Goal: Transaction & Acquisition: Book appointment/travel/reservation

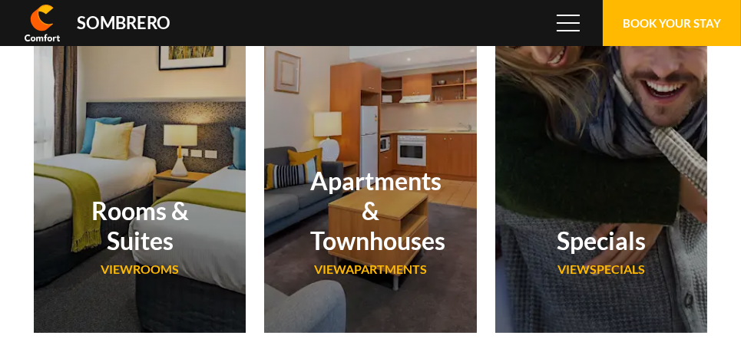
scroll to position [102478, 0]
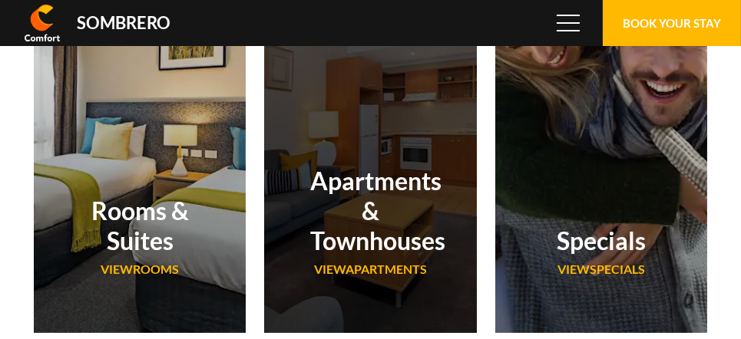
click at [375, 190] on h2 "Apartments & Townhouses" at bounding box center [370, 211] width 120 height 90
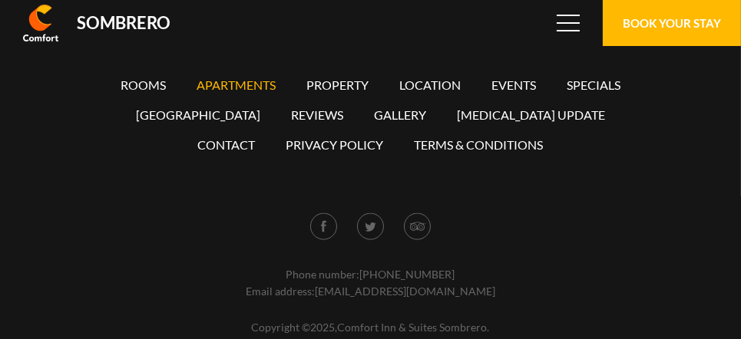
click at [245, 81] on link "Apartments" at bounding box center [236, 85] width 79 height 15
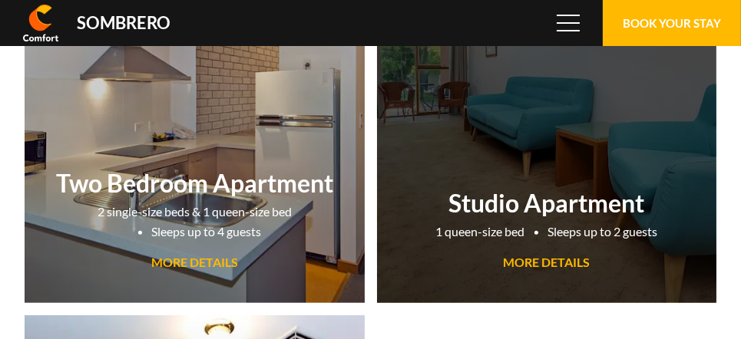
click at [547, 263] on span "MORE DETAILS" at bounding box center [546, 262] width 87 height 15
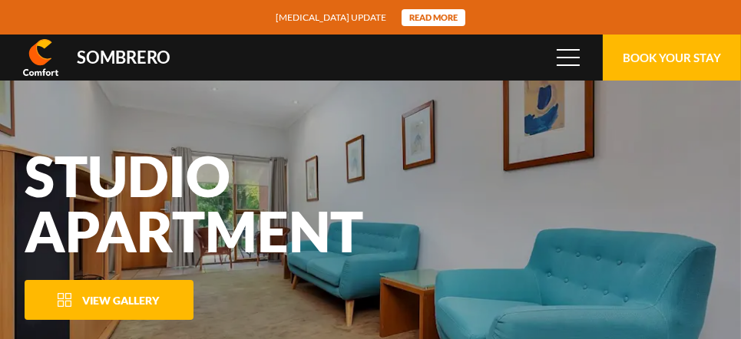
click at [137, 297] on span "View Gallery" at bounding box center [120, 300] width 77 height 13
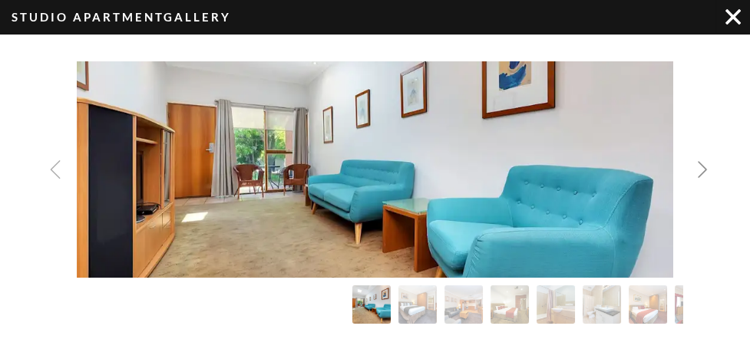
click at [703, 165] on img "Next slide" at bounding box center [703, 170] width 18 height 18
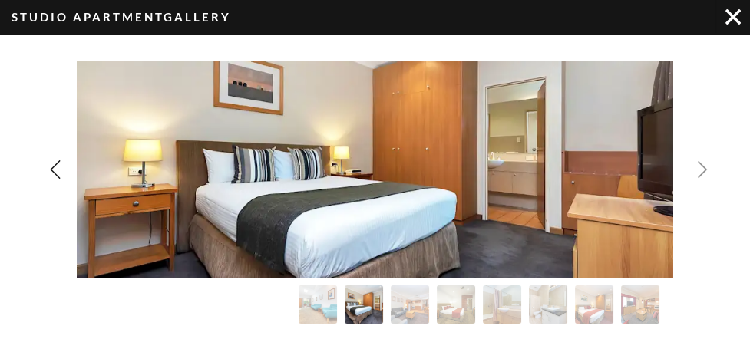
click at [703, 165] on img "Next slide" at bounding box center [703, 170] width 18 height 18
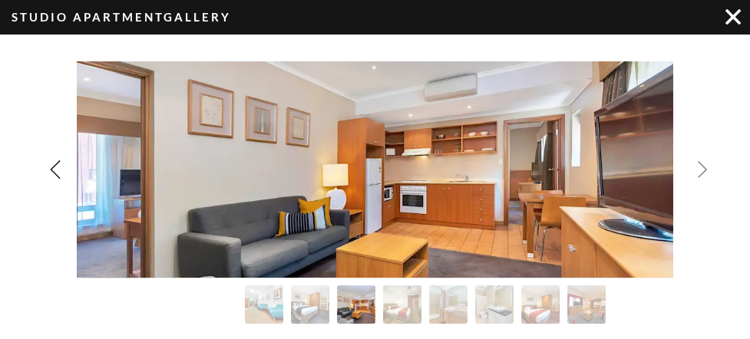
click at [703, 165] on img "Next slide" at bounding box center [703, 170] width 18 height 18
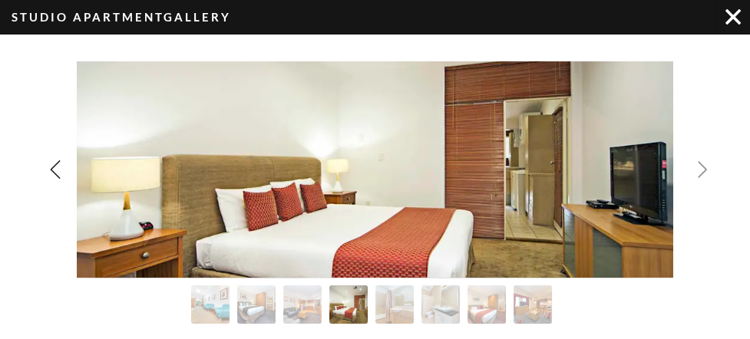
click at [703, 165] on img "Next slide" at bounding box center [703, 170] width 18 height 18
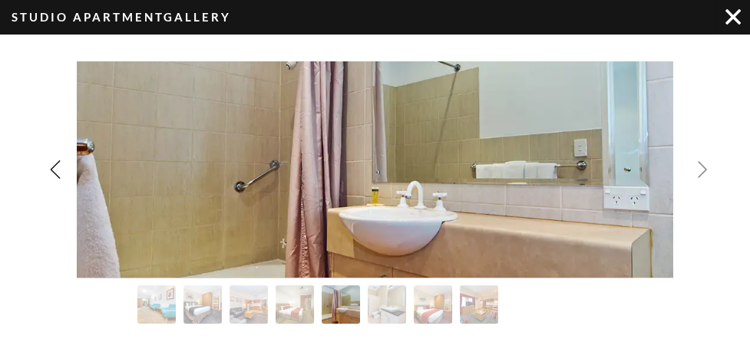
click at [703, 165] on img "Next slide" at bounding box center [703, 170] width 18 height 18
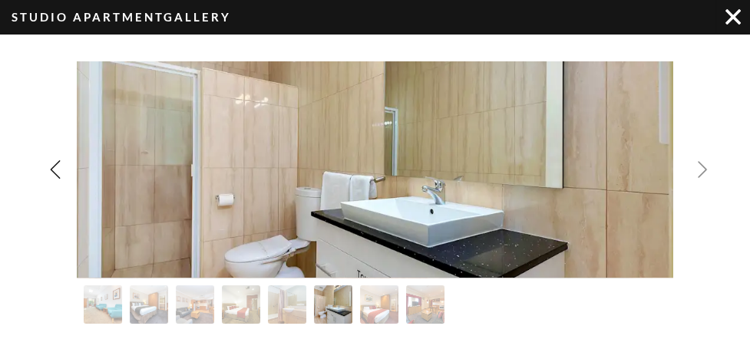
click at [703, 165] on img "Next slide" at bounding box center [703, 170] width 18 height 18
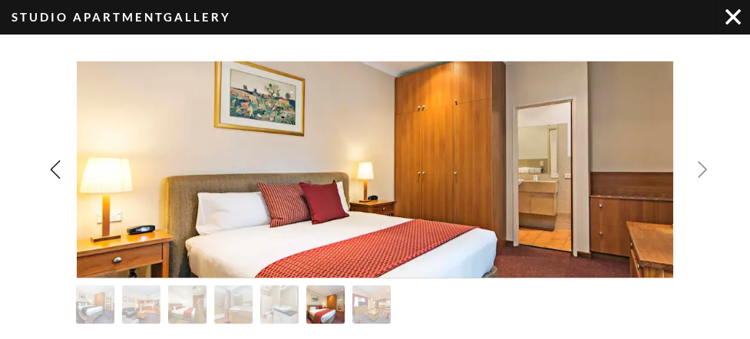
click at [703, 165] on img "Next slide" at bounding box center [703, 170] width 18 height 18
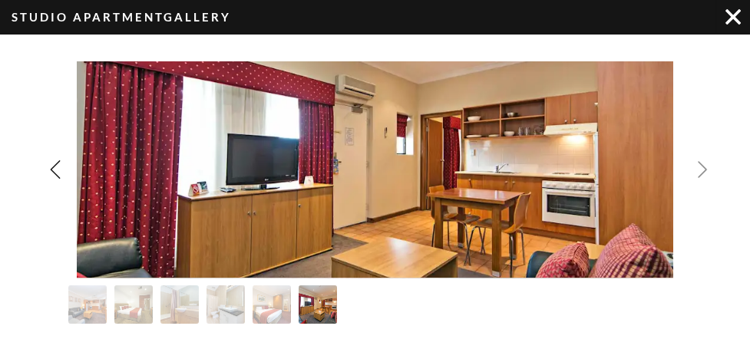
click at [703, 165] on div "Image Gallery" at bounding box center [375, 169] width 750 height 217
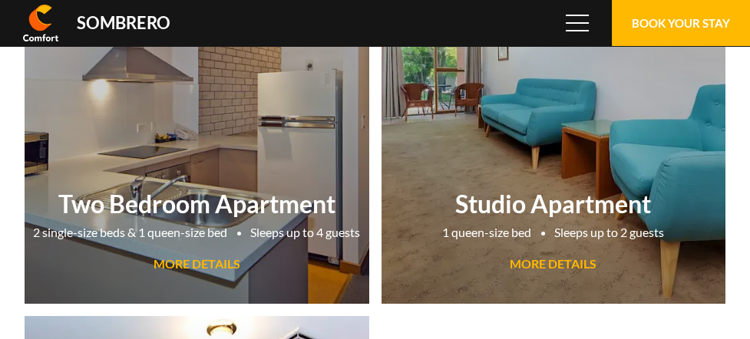
scroll to position [102478, 0]
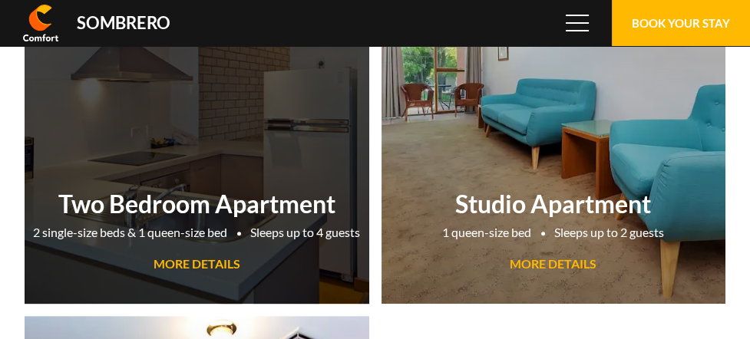
click at [168, 189] on h2 "Two Bedroom Apartment" at bounding box center [196, 204] width 329 height 30
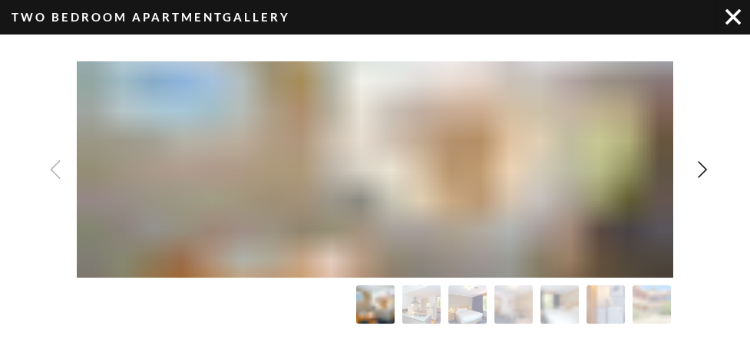
scroll to position [102478, 0]
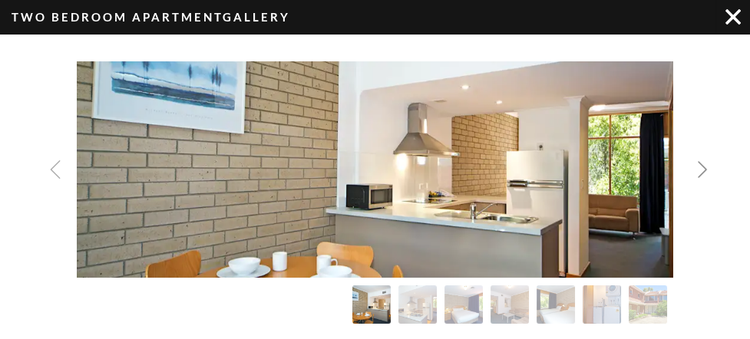
click at [695, 168] on img "Next slide" at bounding box center [703, 170] width 18 height 18
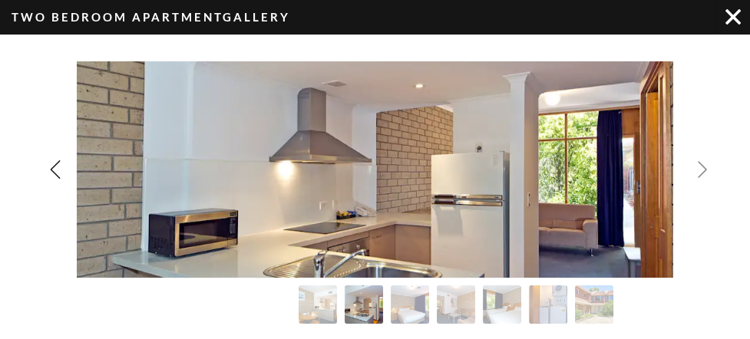
click at [695, 168] on img "Next slide" at bounding box center [703, 170] width 18 height 18
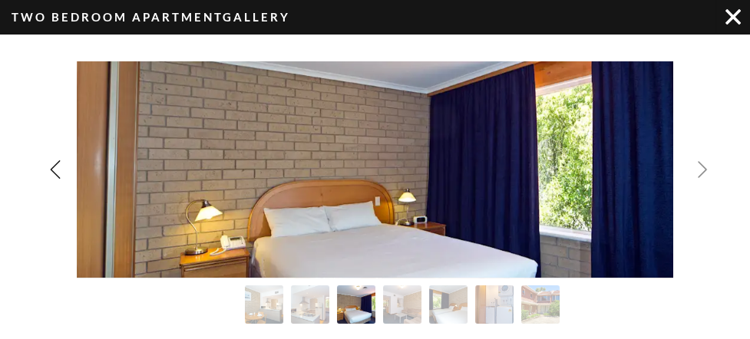
click at [695, 168] on img "Next slide" at bounding box center [703, 170] width 18 height 18
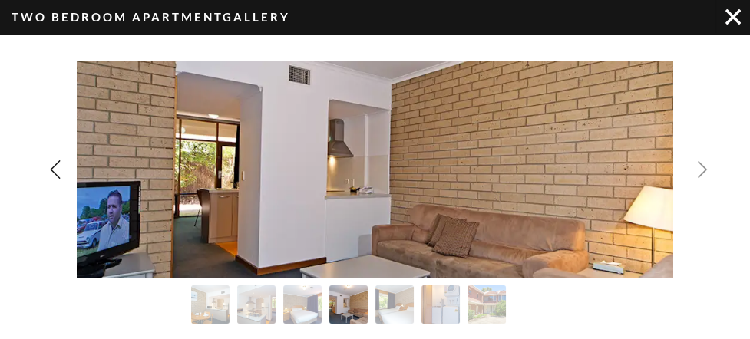
click at [695, 168] on img "Next slide" at bounding box center [703, 170] width 18 height 18
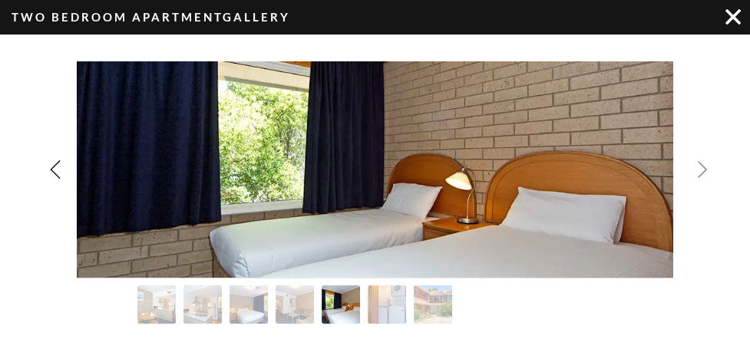
click at [695, 168] on img "Next slide" at bounding box center [703, 170] width 18 height 18
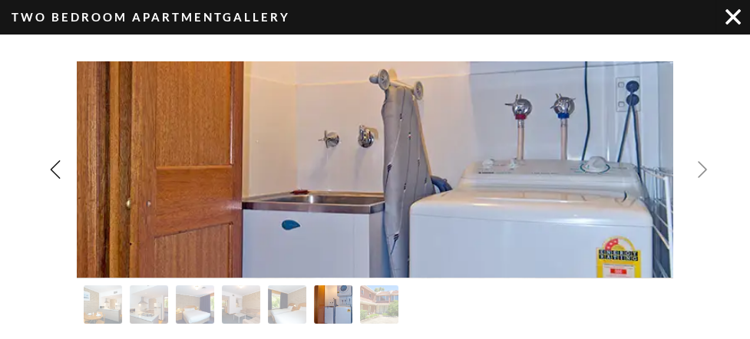
click at [695, 168] on img "Next slide" at bounding box center [703, 170] width 18 height 18
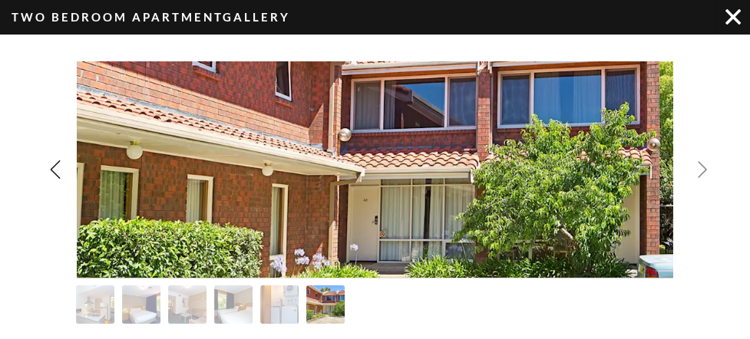
click at [695, 168] on div "Image Gallery" at bounding box center [375, 169] width 750 height 217
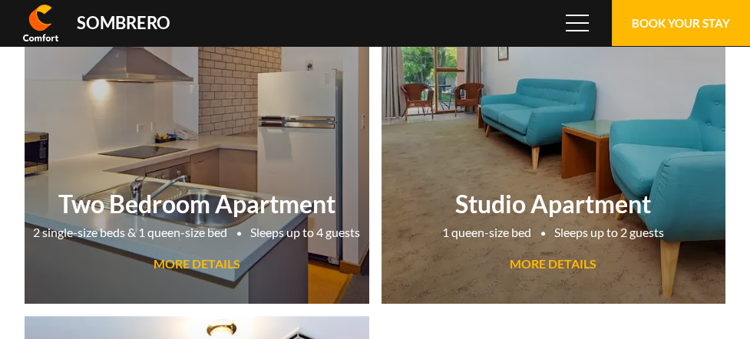
scroll to position [102478, 0]
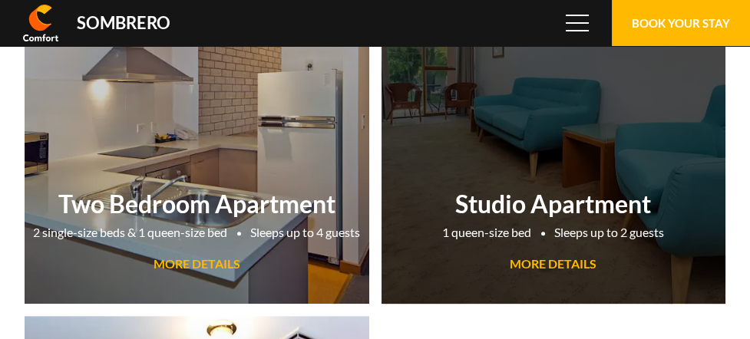
click at [570, 260] on span "MORE DETAILS" at bounding box center [553, 264] width 87 height 15
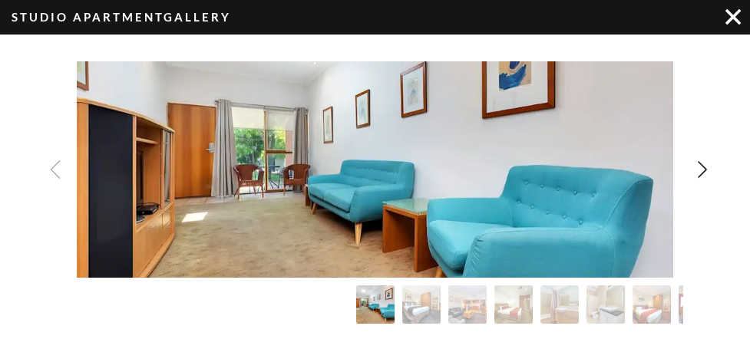
scroll to position [102478, 0]
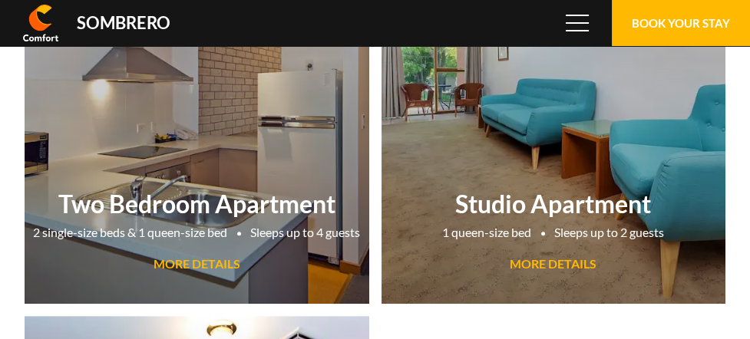
scroll to position [102478, 0]
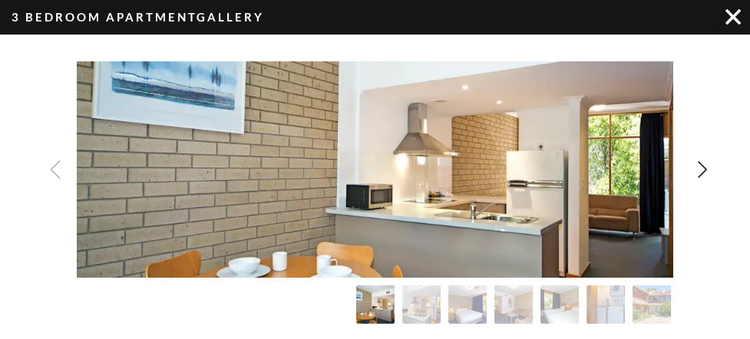
scroll to position [102478, 0]
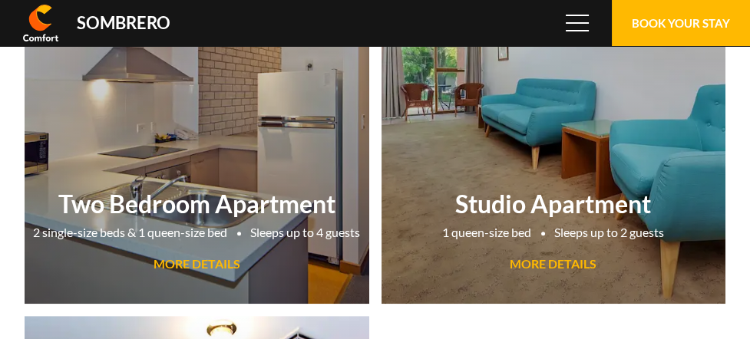
scroll to position [102478, 0]
click at [578, 34] on button "Menu" at bounding box center [577, 23] width 46 height 46
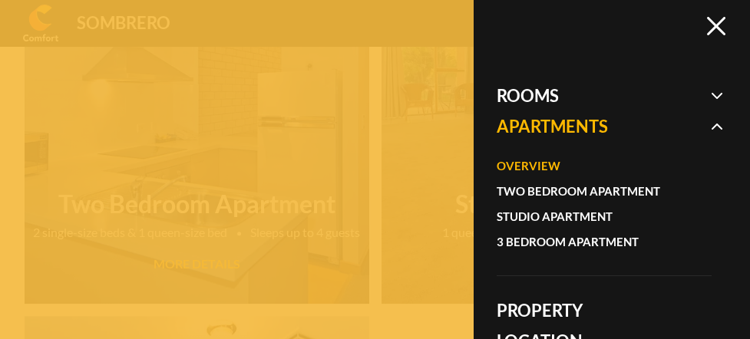
click at [718, 124] on span at bounding box center [612, 126] width 230 height 31
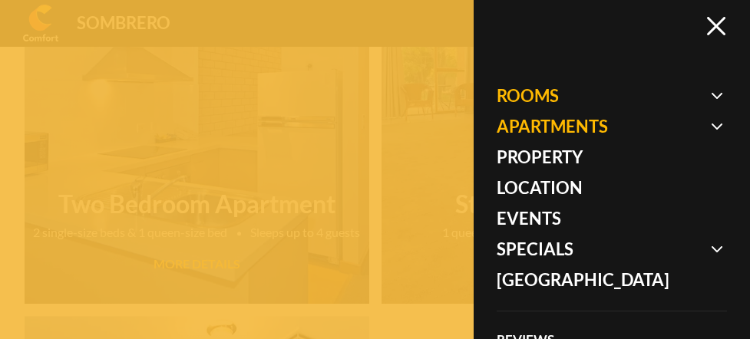
click at [717, 94] on span at bounding box center [612, 96] width 230 height 31
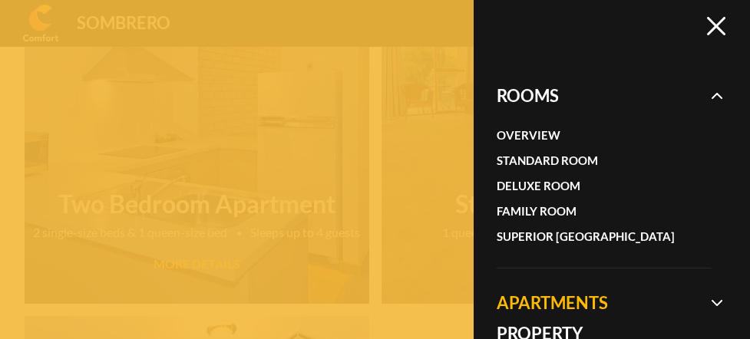
click at [568, 300] on span at bounding box center [612, 303] width 230 height 31
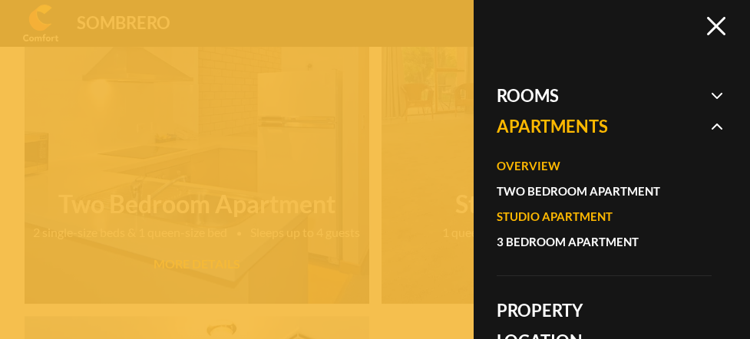
click at [589, 210] on link "Studio Apartment" at bounding box center [597, 216] width 200 height 25
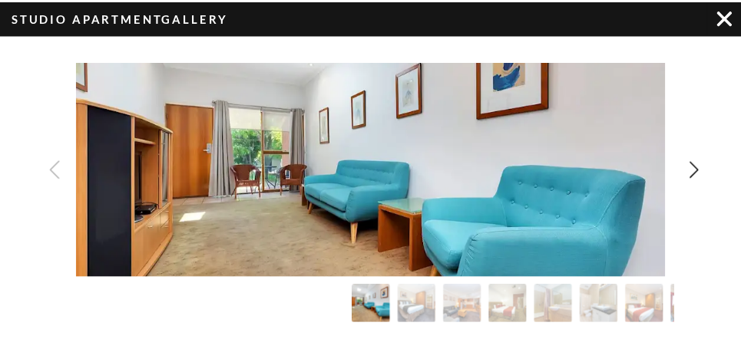
scroll to position [102478, 0]
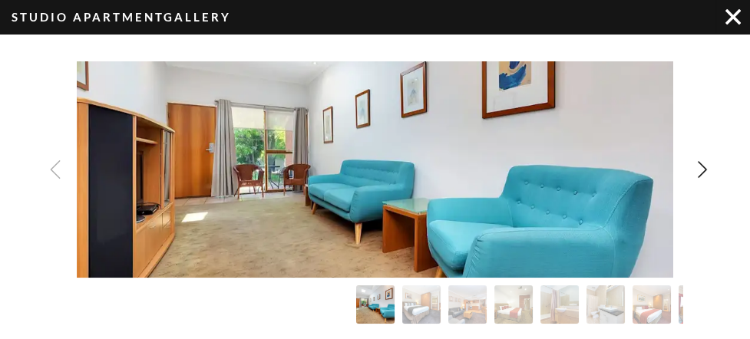
click at [735, 18] on img "Image Gallery" at bounding box center [733, 16] width 15 height 15
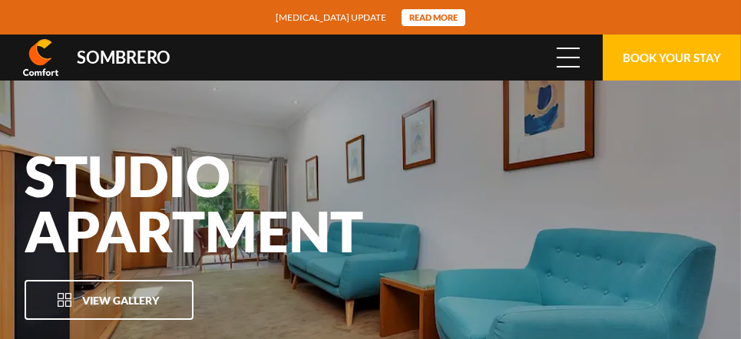
click at [578, 57] on span at bounding box center [568, 58] width 23 height 2
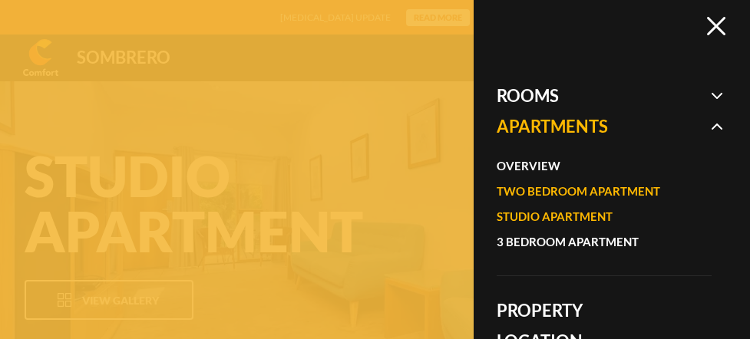
click at [578, 189] on link "Two Bedroom Apartment" at bounding box center [597, 191] width 200 height 25
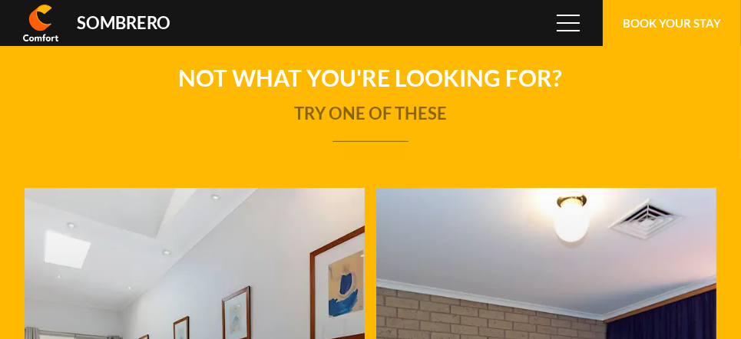
scroll to position [102478, 0]
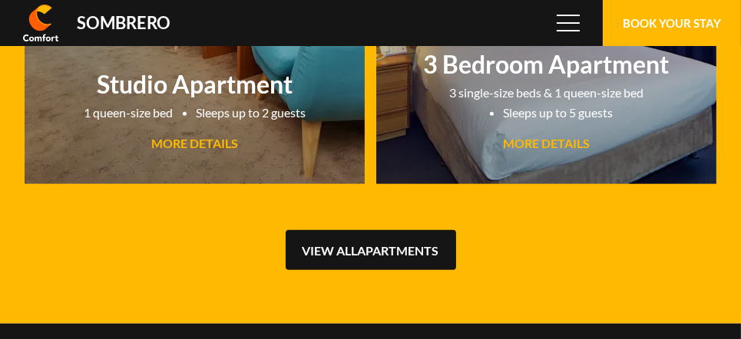
click at [371, 247] on link "View all Apartments" at bounding box center [371, 250] width 170 height 40
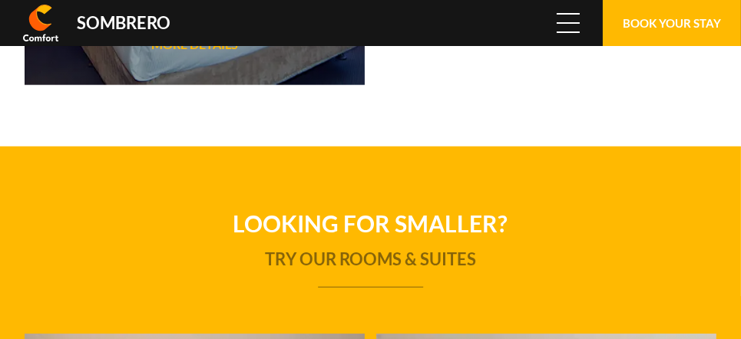
click at [569, 18] on span "Menu" at bounding box center [568, 23] width 23 height 17
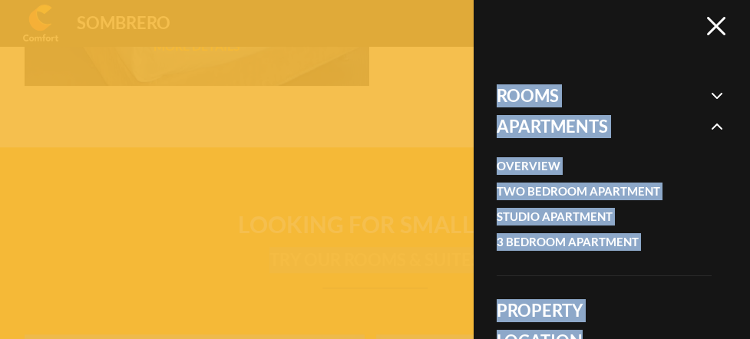
click at [718, 25] on icon at bounding box center [716, 26] width 18 height 18
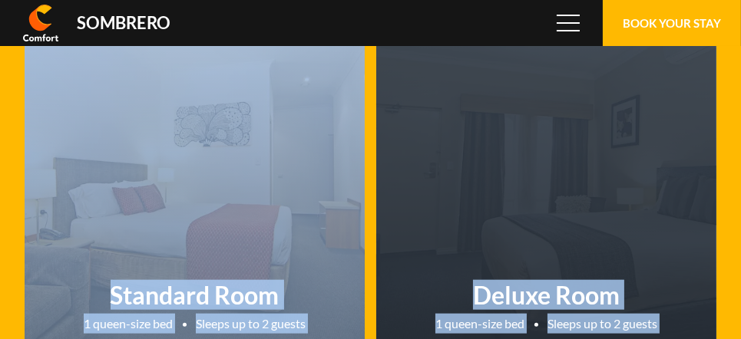
click at [662, 223] on link "Deluxe Room 1 queen-size bed Sleeps up to 2 guests MORE DETAILS" at bounding box center [546, 180] width 340 height 430
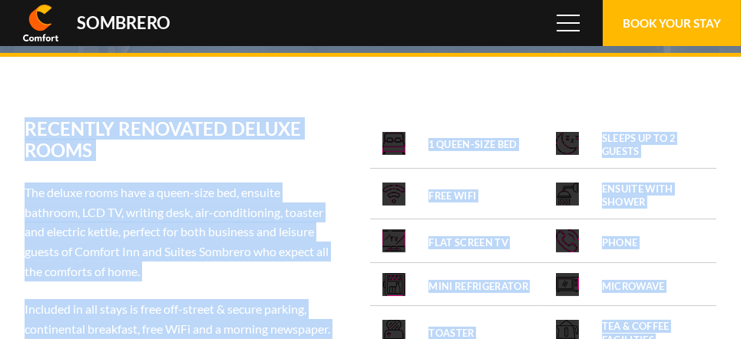
click at [401, 127] on li "1 queen-size bed" at bounding box center [456, 143] width 173 height 51
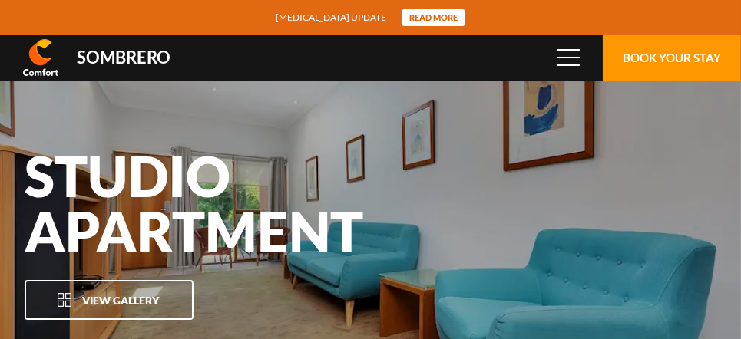
click at [666, 51] on button "Book Your Stay" at bounding box center [672, 58] width 138 height 46
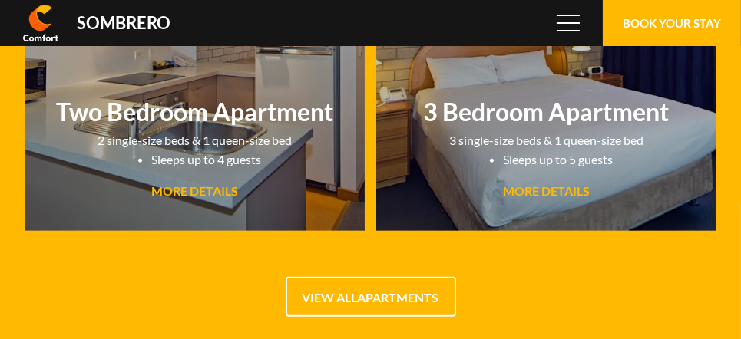
scroll to position [102478, 0]
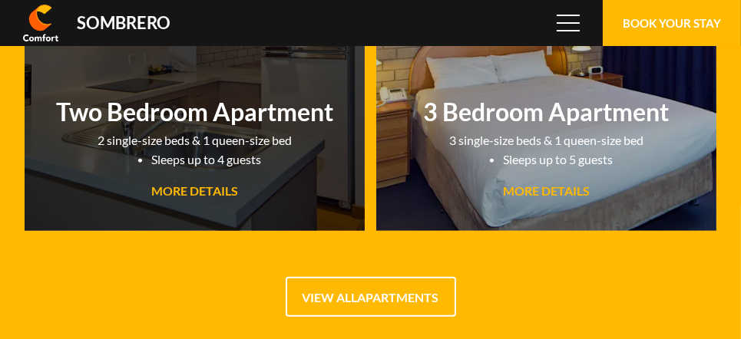
click at [207, 187] on span "MORE DETAILS" at bounding box center [194, 191] width 87 height 15
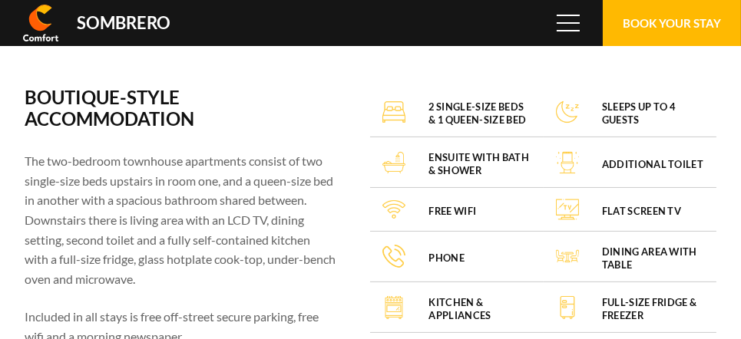
scroll to position [102478, 0]
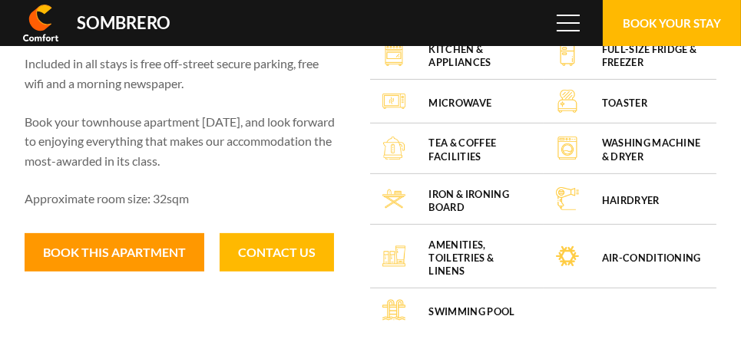
click at [125, 251] on button "Book this apartment" at bounding box center [115, 252] width 180 height 38
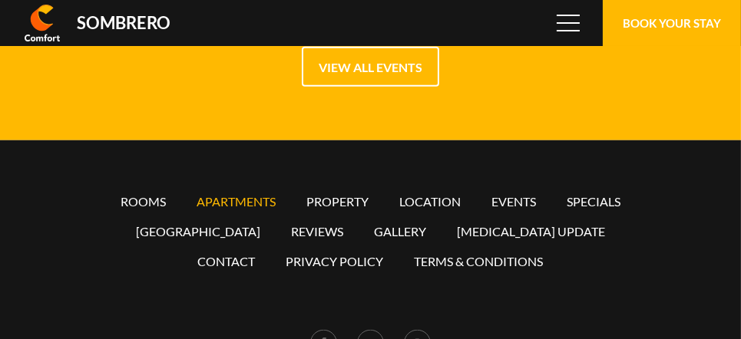
click at [236, 195] on link "Apartments" at bounding box center [236, 201] width 79 height 15
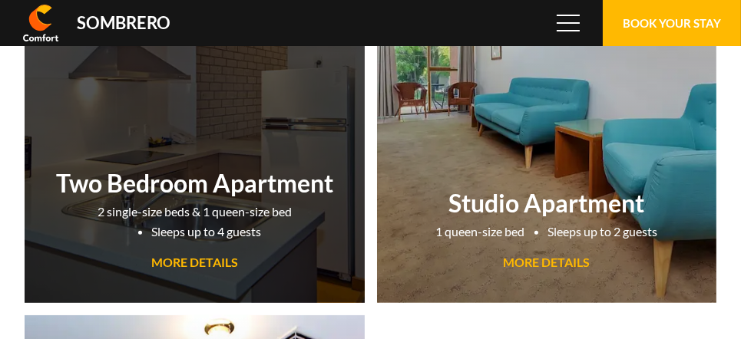
click at [170, 196] on h2 "Two Bedroom Apartment" at bounding box center [194, 183] width 325 height 30
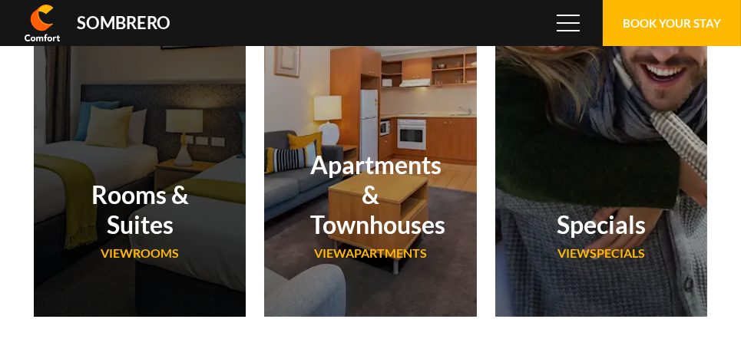
click at [135, 204] on h2 "Rooms & Suites" at bounding box center [140, 210] width 120 height 60
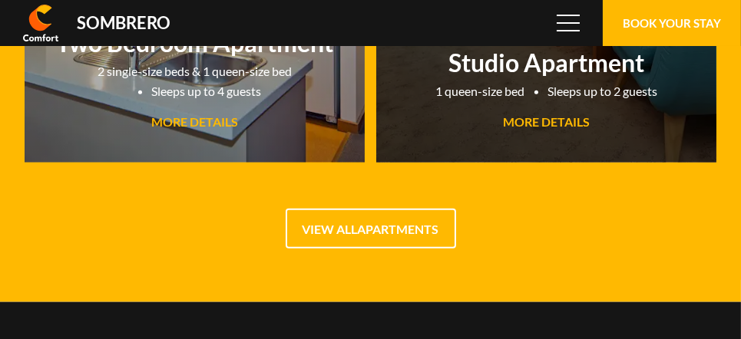
click at [568, 123] on span "MORE DETAILS" at bounding box center [546, 121] width 87 height 15
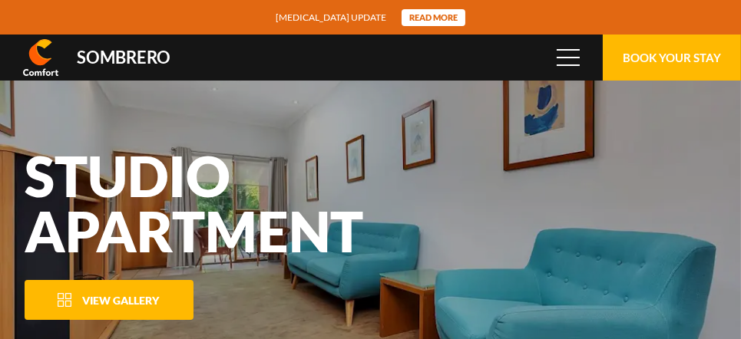
click at [139, 293] on button "View Gallery" at bounding box center [109, 300] width 169 height 40
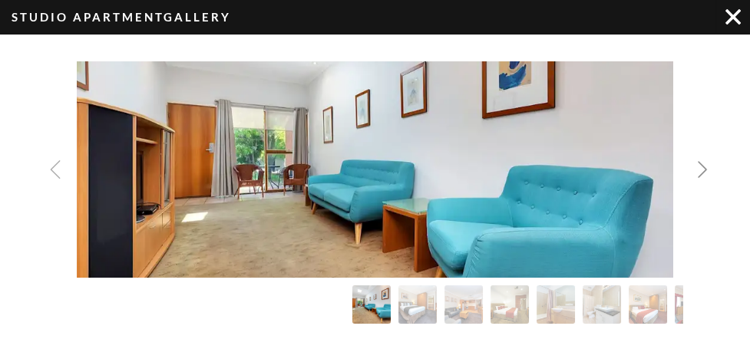
click at [703, 169] on img "Next slide" at bounding box center [703, 170] width 18 height 18
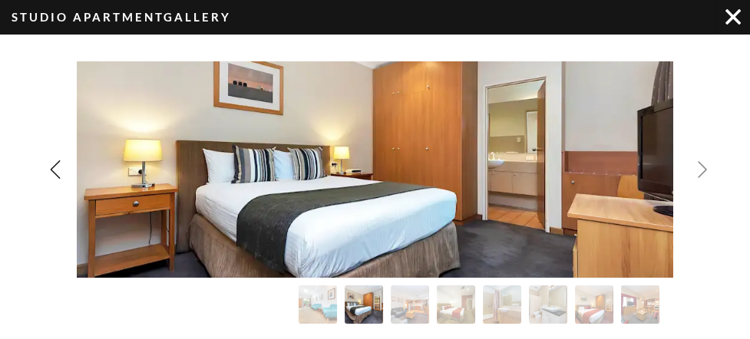
click at [703, 169] on img "Next slide" at bounding box center [703, 170] width 18 height 18
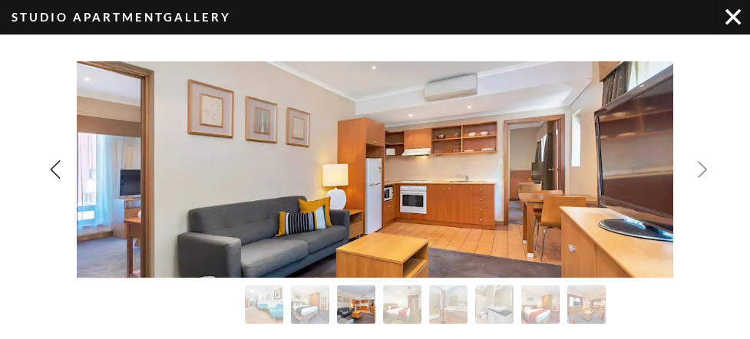
click at [703, 164] on img "Next slide" at bounding box center [703, 170] width 18 height 18
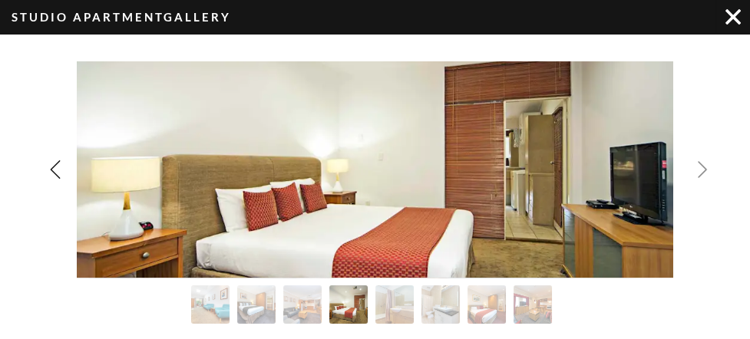
click at [703, 164] on img "Next slide" at bounding box center [703, 170] width 18 height 18
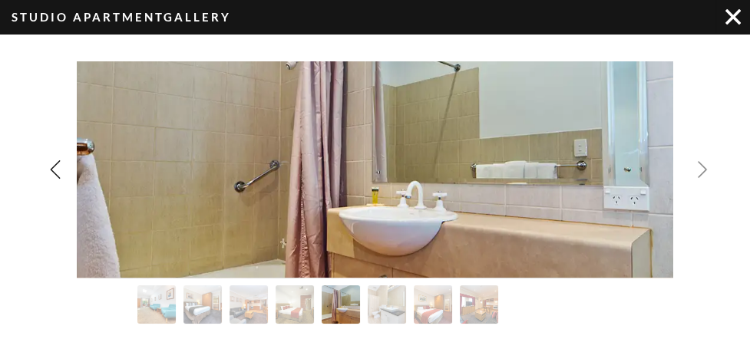
click at [703, 164] on img "Next slide" at bounding box center [703, 170] width 18 height 18
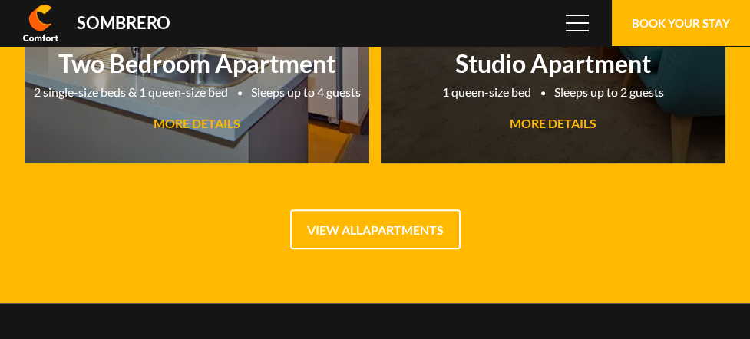
click at [569, 118] on span "MORE DETAILS" at bounding box center [553, 123] width 87 height 15
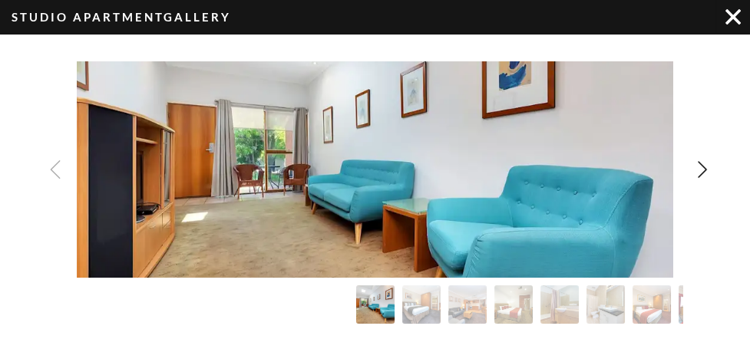
click at [732, 15] on img "Image Gallery" at bounding box center [733, 16] width 15 height 15
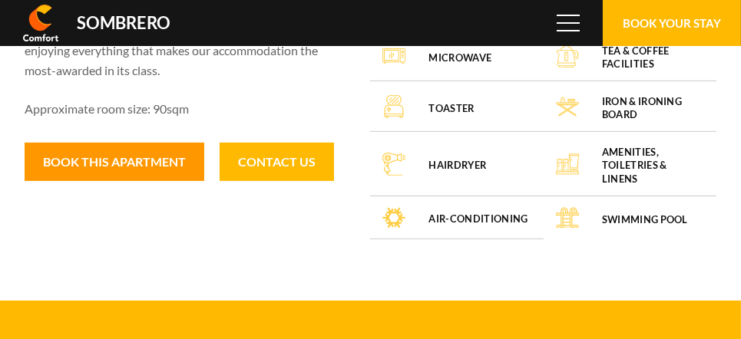
click at [121, 165] on button "Book this apartment" at bounding box center [115, 162] width 180 height 38
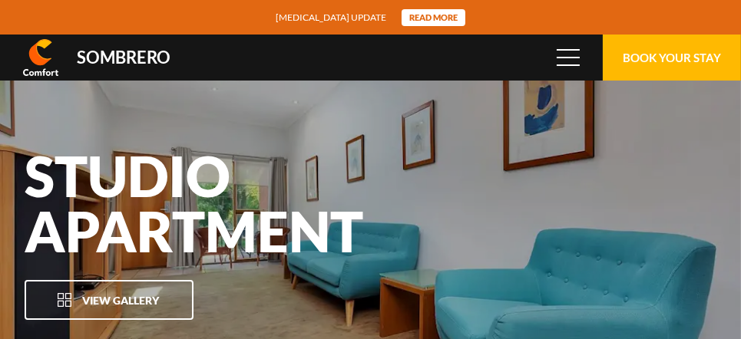
scroll to position [102478, 0]
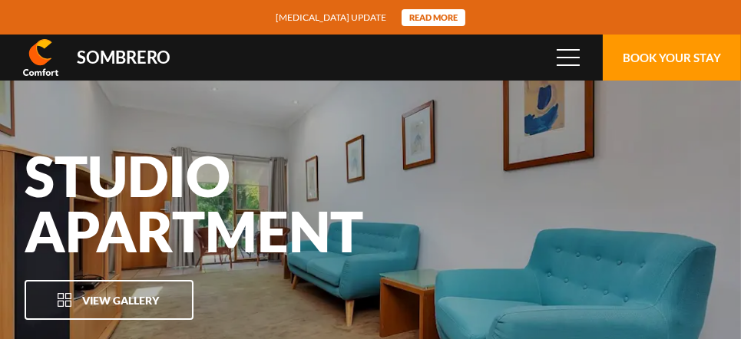
click at [635, 49] on button "Book Your Stay" at bounding box center [672, 58] width 138 height 46
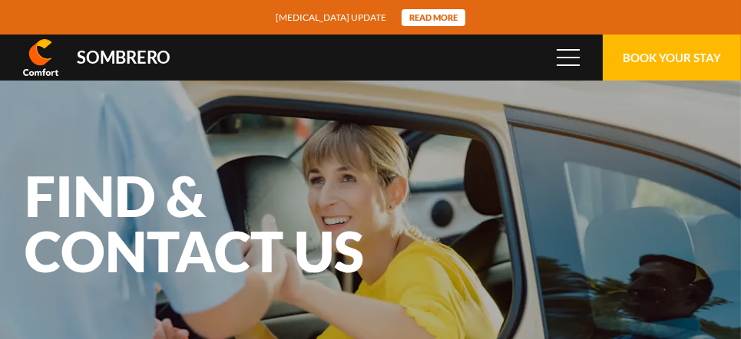
scroll to position [102478, 0]
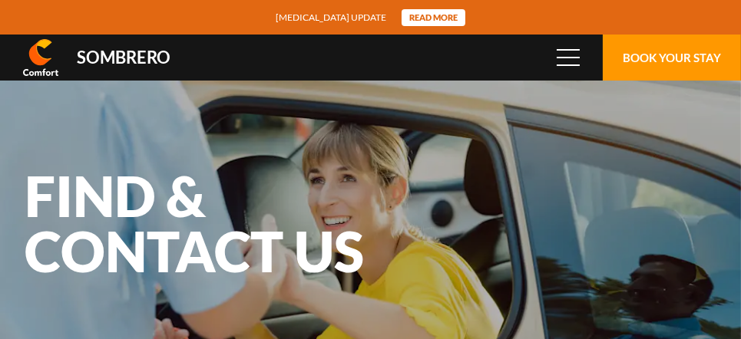
click at [683, 52] on button "Book Your Stay" at bounding box center [672, 58] width 138 height 46
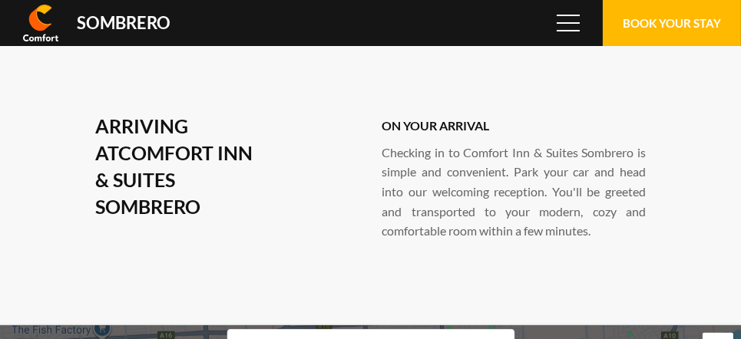
scroll to position [0, 0]
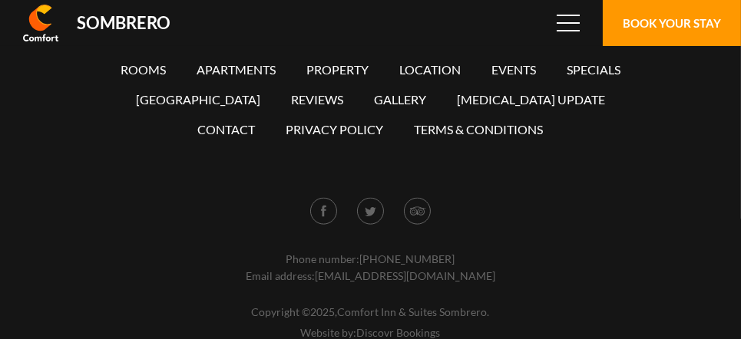
click at [650, 28] on button "Book Your Stay" at bounding box center [672, 23] width 138 height 46
